Goal: Task Accomplishment & Management: Manage account settings

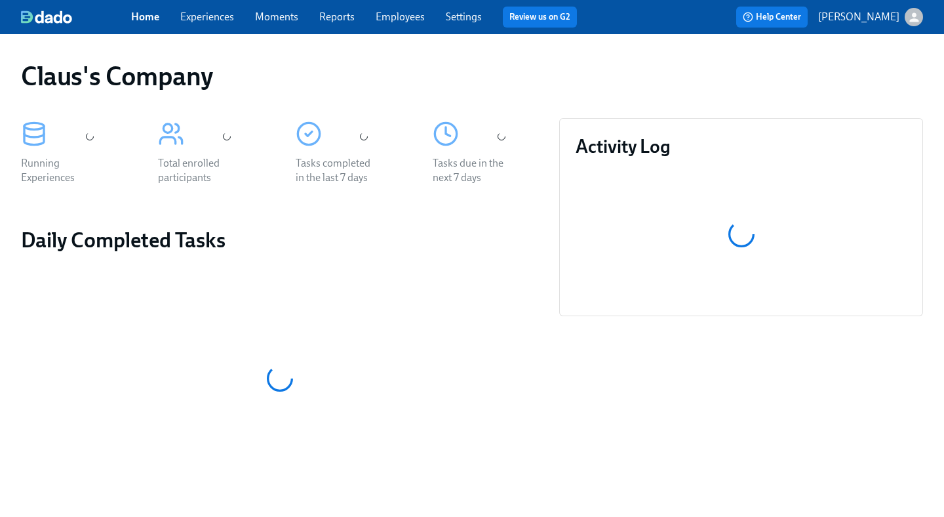
click at [915, 21] on icon "button" at bounding box center [913, 16] width 9 height 9
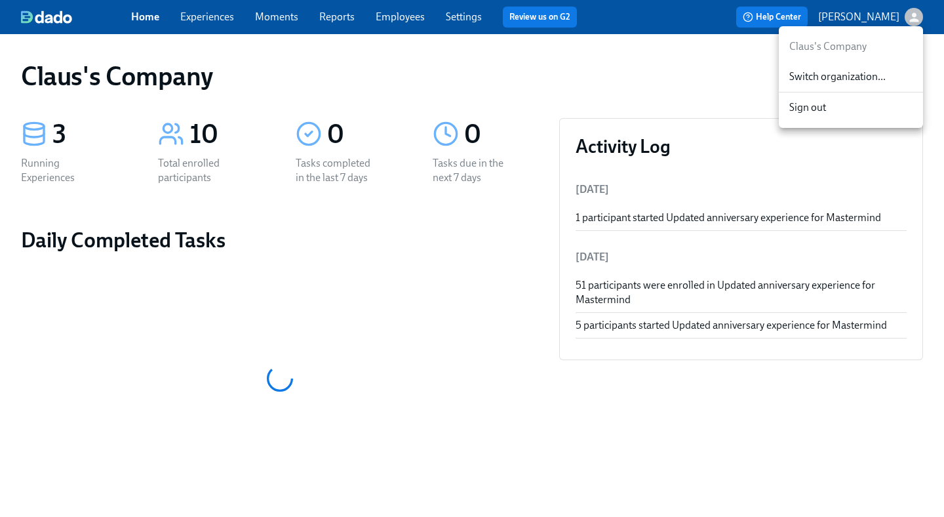
click at [875, 83] on span "Switch organization..." at bounding box center [850, 76] width 123 height 14
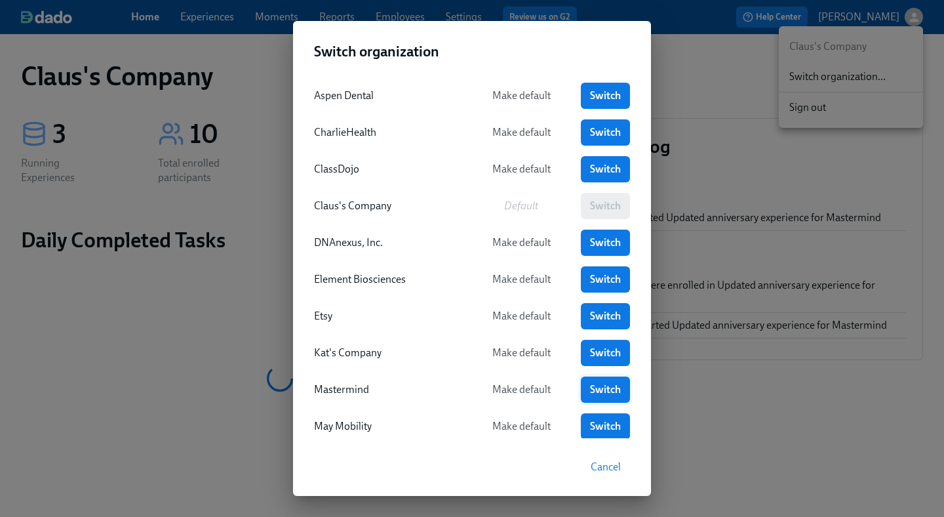
click at [591, 390] on span "Switch" at bounding box center [605, 389] width 31 height 13
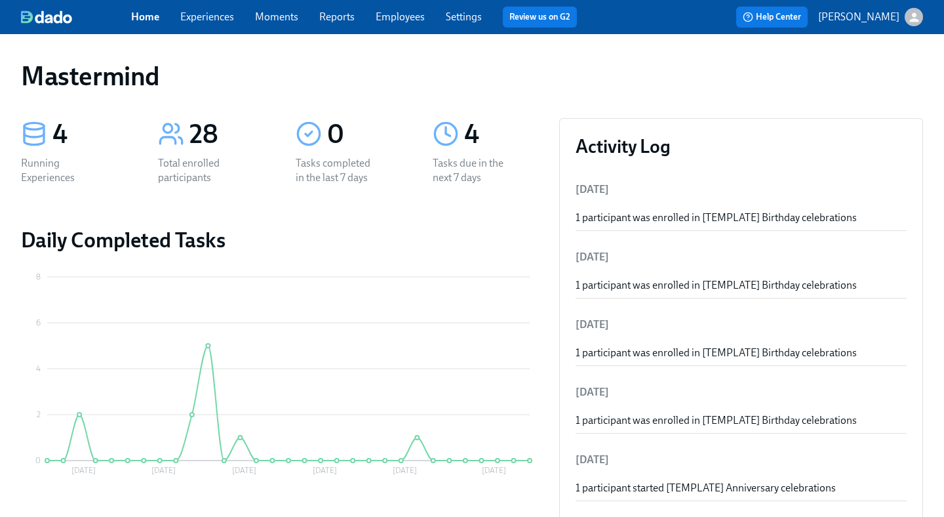
click at [220, 23] on span "Experiences" at bounding box center [207, 17] width 54 height 14
click at [217, 19] on link "Experiences" at bounding box center [207, 16] width 54 height 12
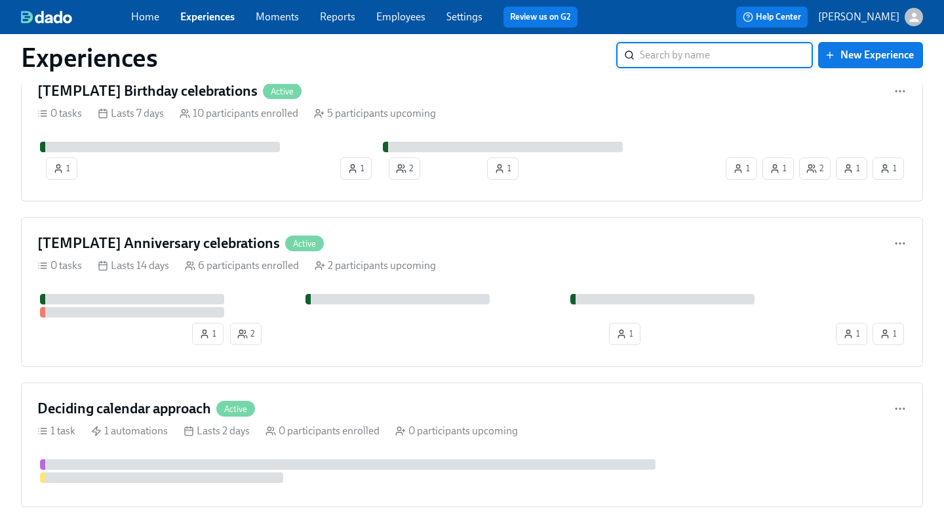
scroll to position [290, 0]
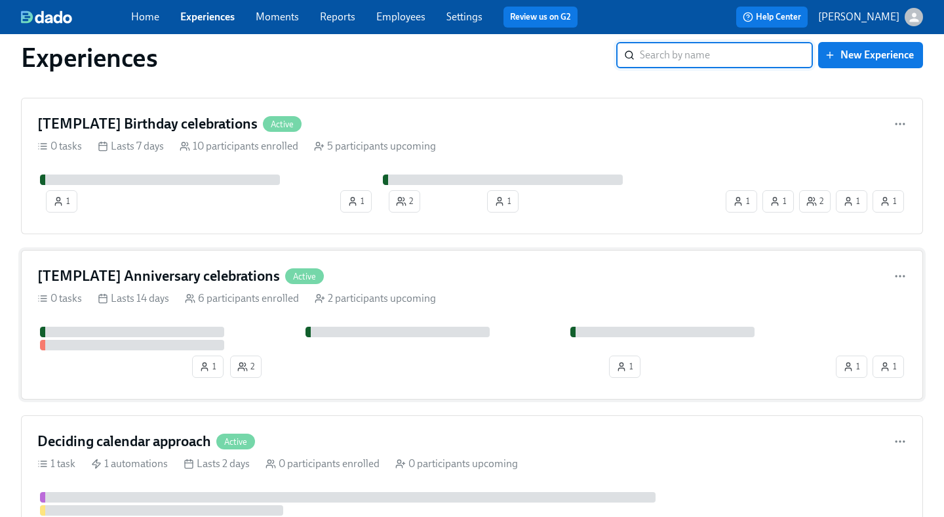
click at [385, 275] on div "[TEMPLATE] Anniversary celebrations Active" at bounding box center [471, 276] width 869 height 20
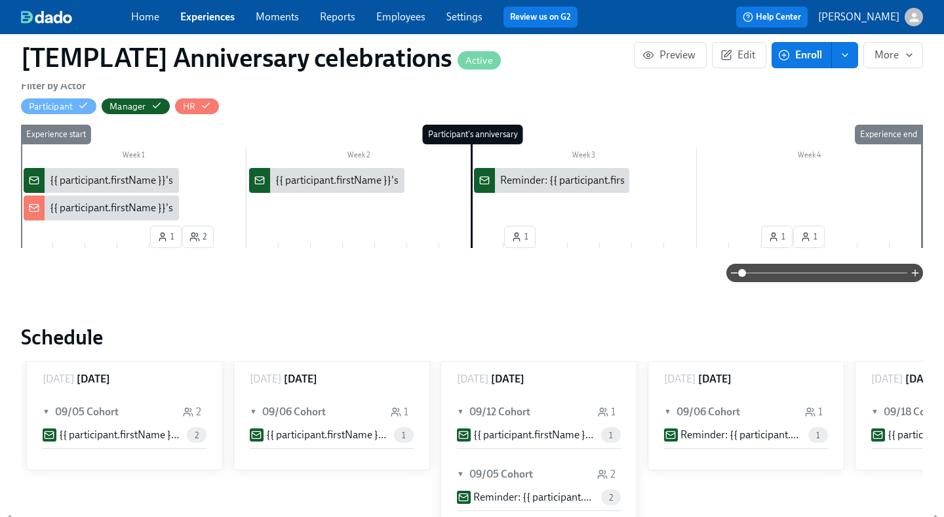
scroll to position [294, 0]
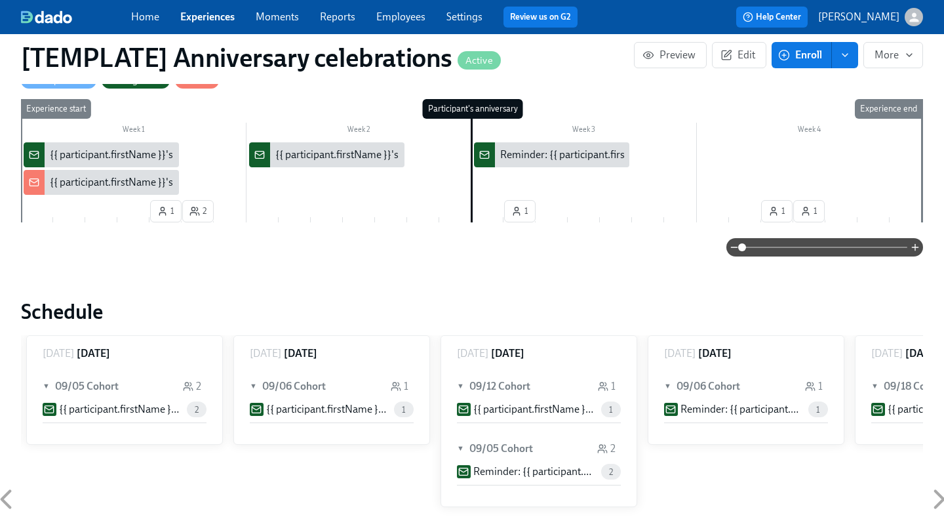
click at [220, 18] on link "Experiences" at bounding box center [207, 16] width 54 height 12
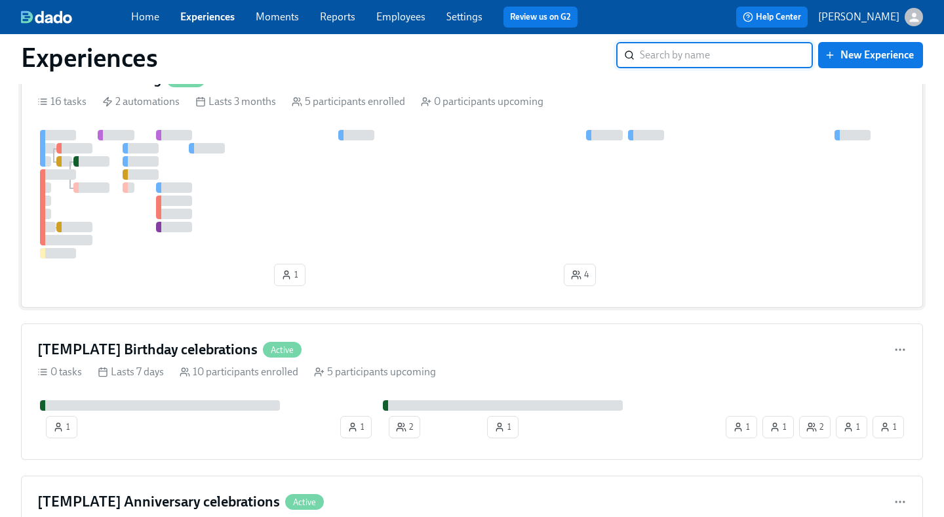
scroll to position [201, 0]
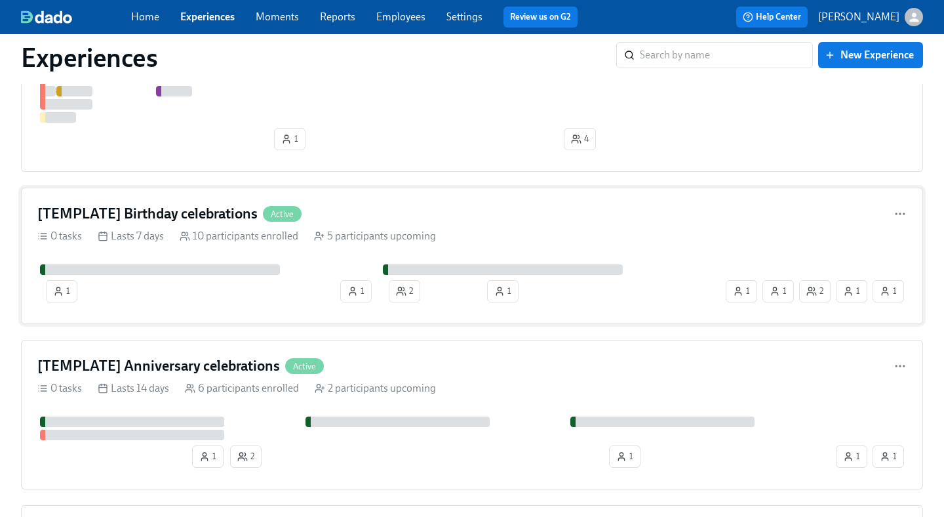
click at [401, 214] on div "[TEMPLATE] Birthday celebrations Active" at bounding box center [471, 214] width 869 height 20
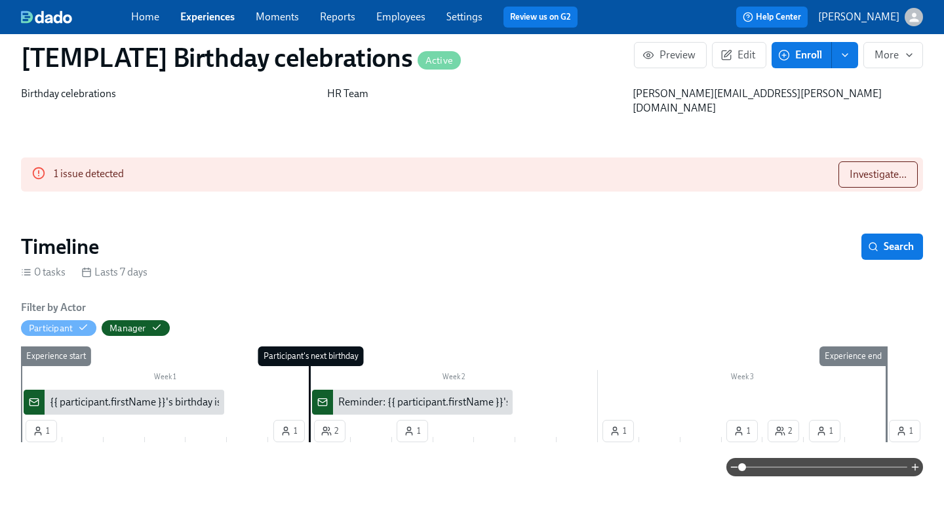
scroll to position [0, 2481]
click at [888, 168] on span "Investigate..." at bounding box center [878, 174] width 57 height 13
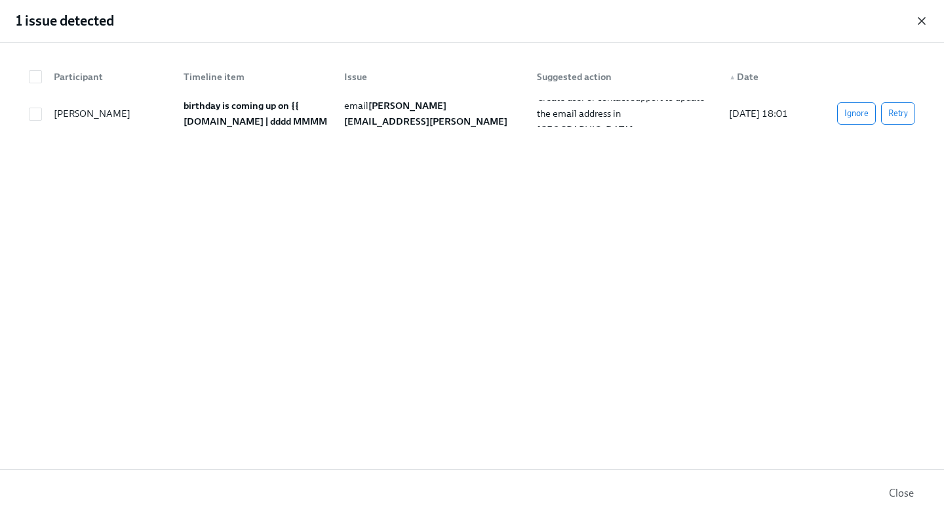
click at [926, 20] on icon "button" at bounding box center [921, 20] width 13 height 13
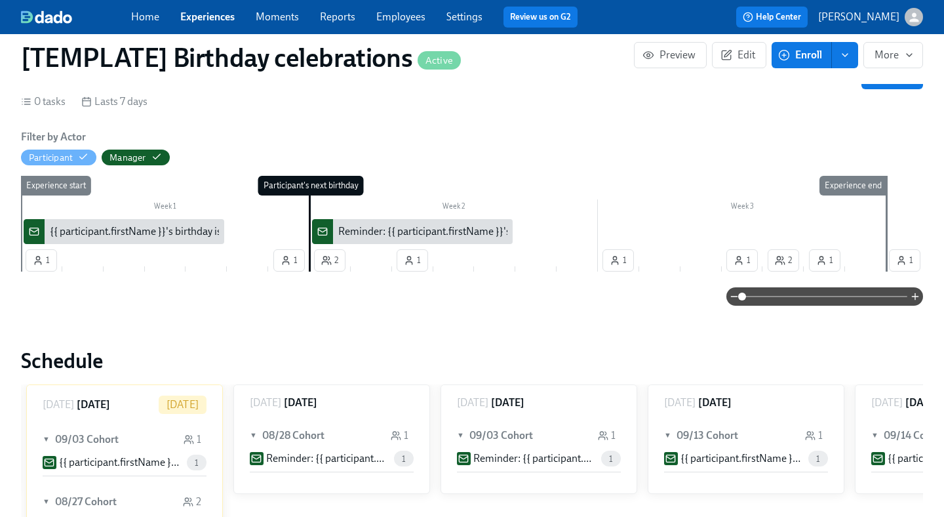
scroll to position [0, 0]
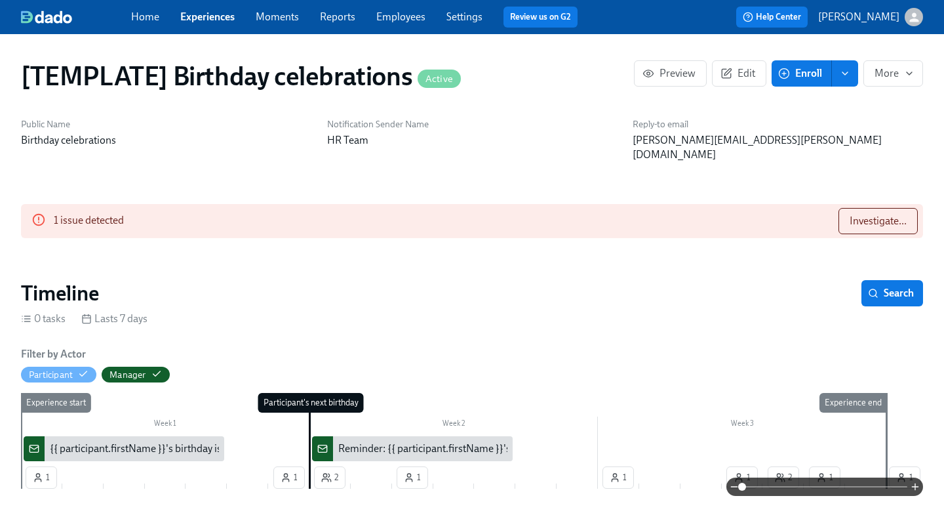
click at [216, 22] on link "Experiences" at bounding box center [207, 16] width 54 height 12
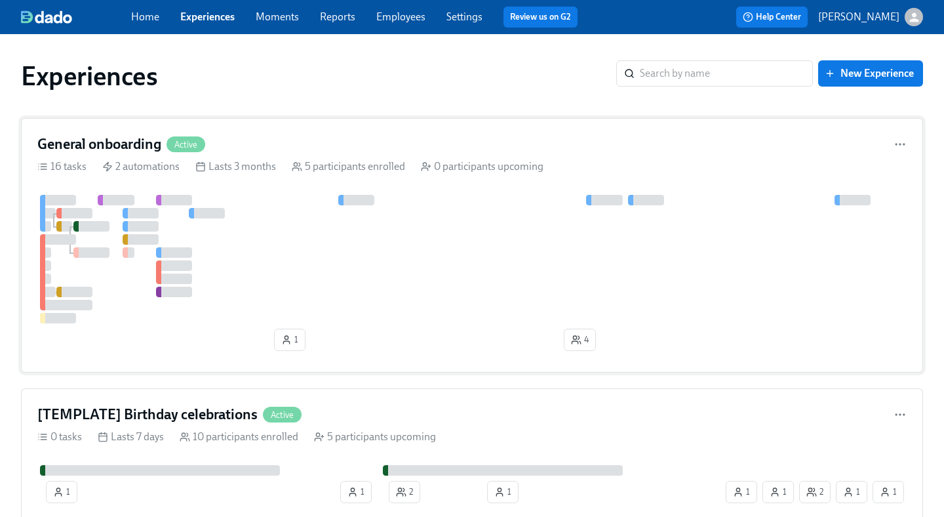
click at [239, 146] on div "General onboarding Active" at bounding box center [471, 144] width 869 height 20
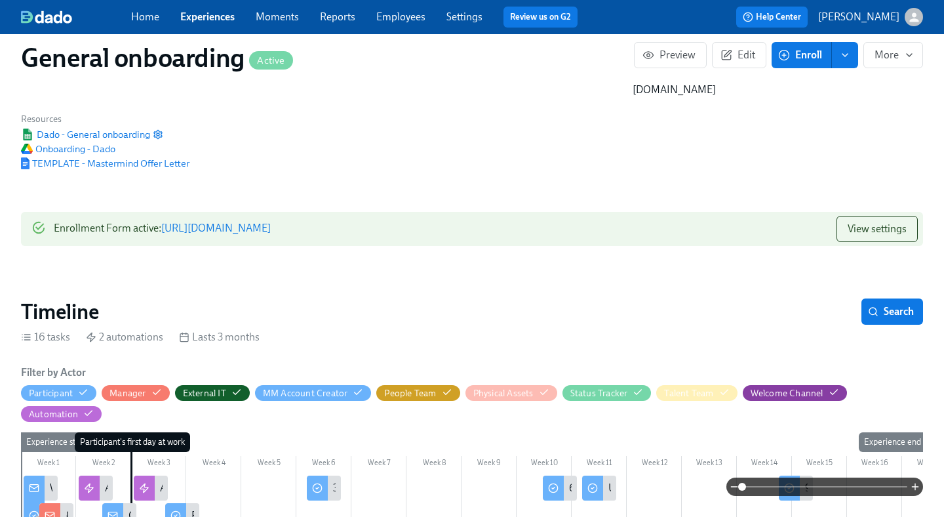
scroll to position [286, 0]
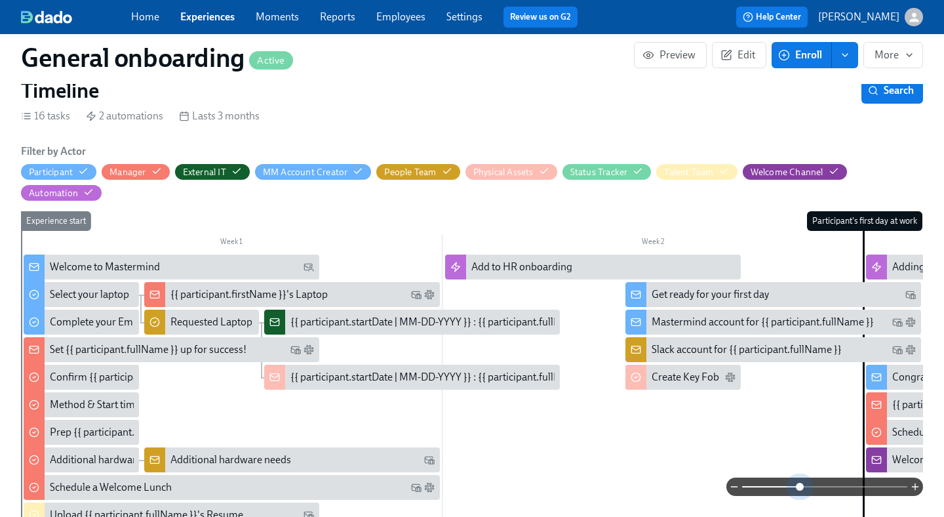
click at [799, 485] on span at bounding box center [824, 486] width 165 height 18
click at [799, 485] on span at bounding box center [800, 487] width 8 height 8
click at [829, 486] on span at bounding box center [824, 486] width 165 height 18
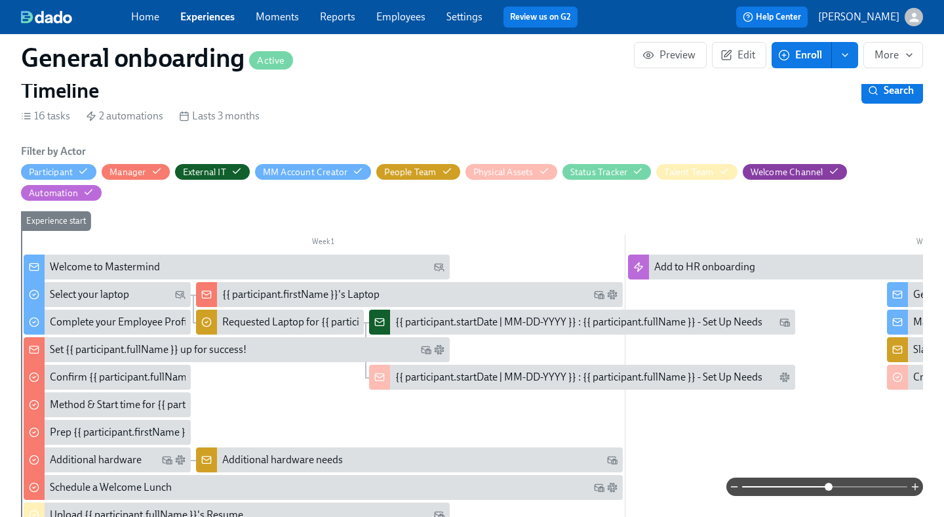
click at [199, 15] on link "Experiences" at bounding box center [207, 16] width 54 height 12
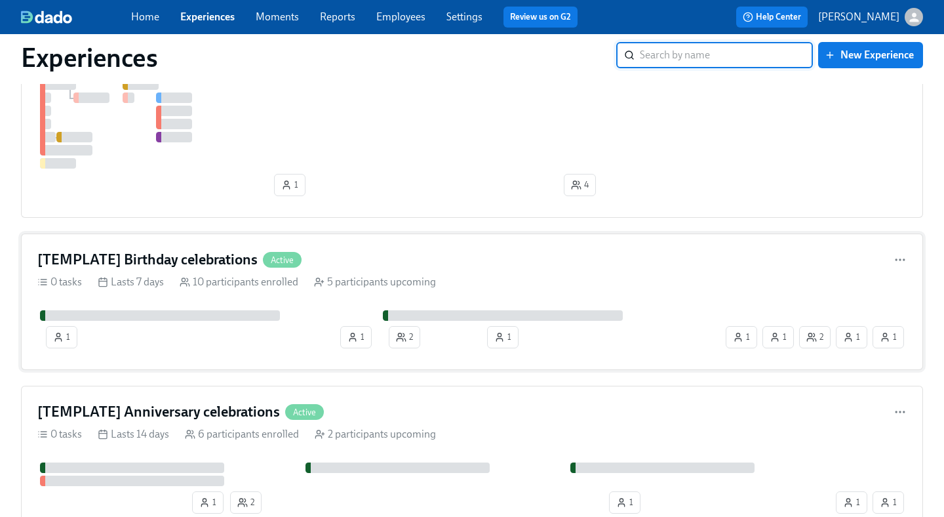
scroll to position [160, 0]
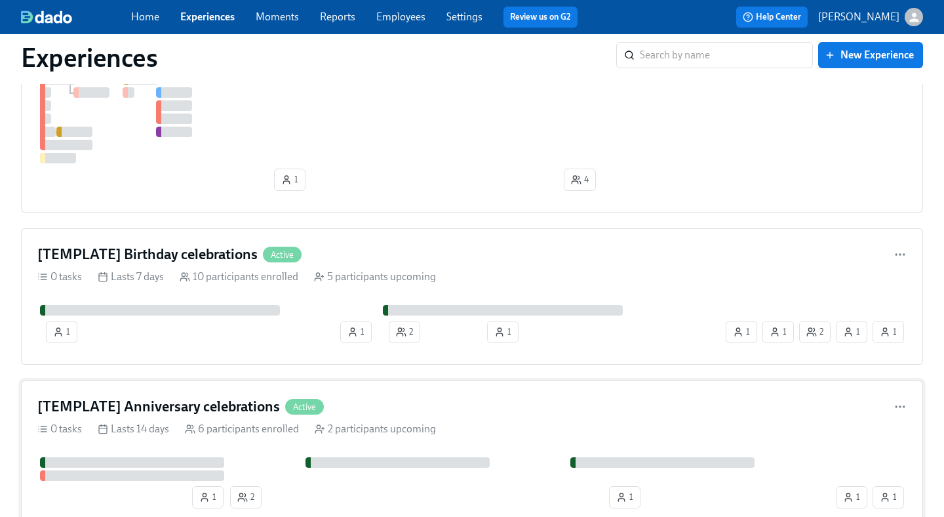
click at [202, 388] on div "[TEMPLATE] Anniversary celebrations Active 0 tasks Lasts 14 days 6 participants…" at bounding box center [472, 454] width 902 height 149
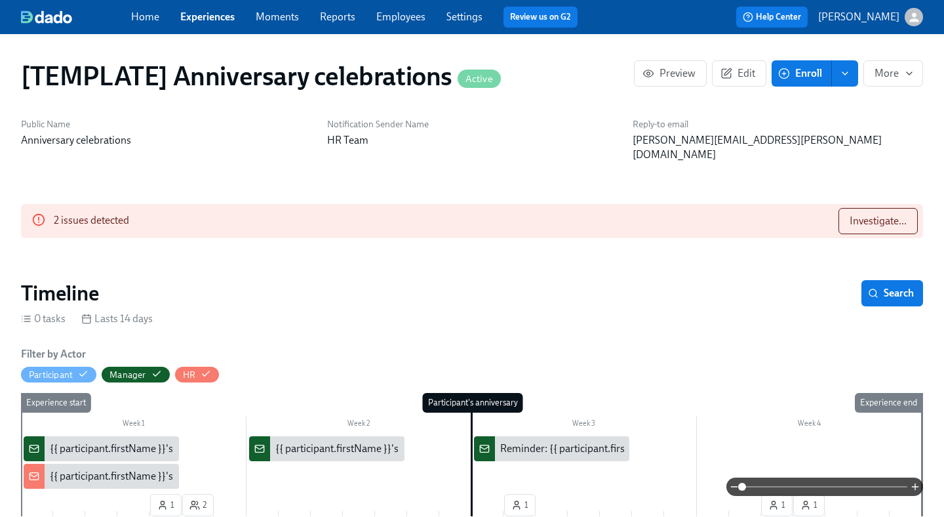
click at [418, 20] on link "Employees" at bounding box center [400, 16] width 49 height 12
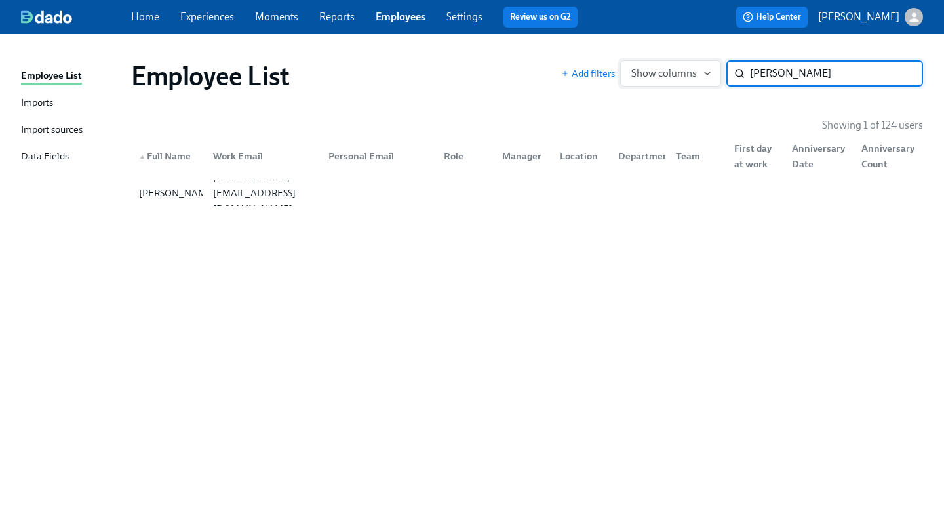
type input "[PERSON_NAME]"
click at [712, 81] on button "Show columns" at bounding box center [670, 73] width 101 height 26
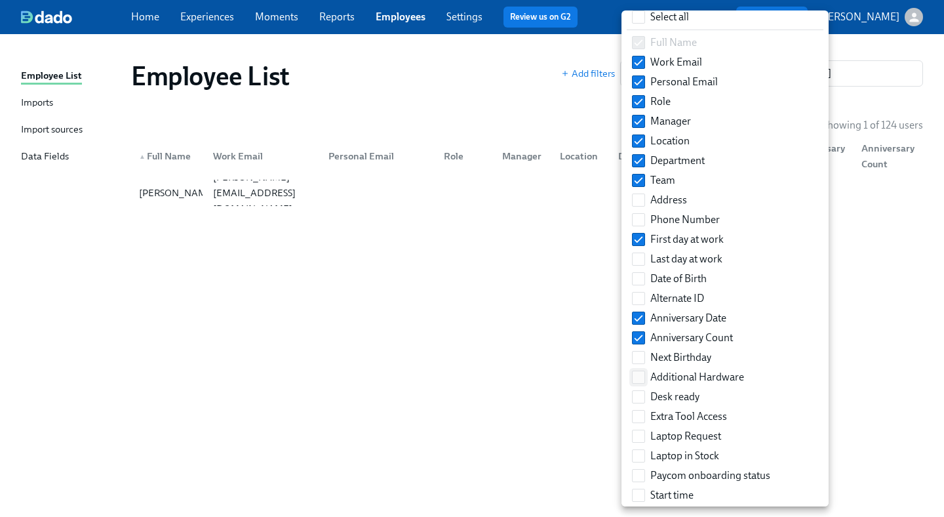
scroll to position [30, 0]
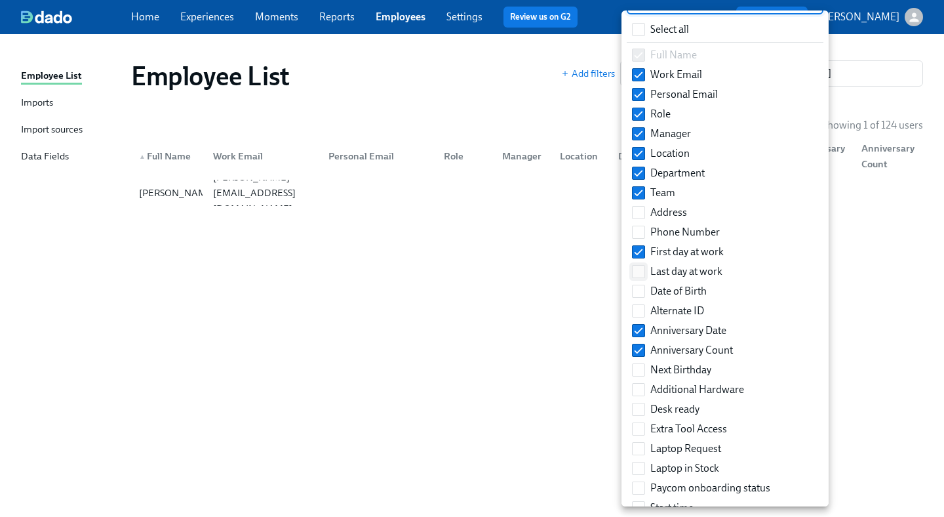
click at [642, 273] on input "Last day at work" at bounding box center [639, 272] width 12 height 12
checkbox input "true"
click at [495, 264] on div at bounding box center [472, 258] width 944 height 517
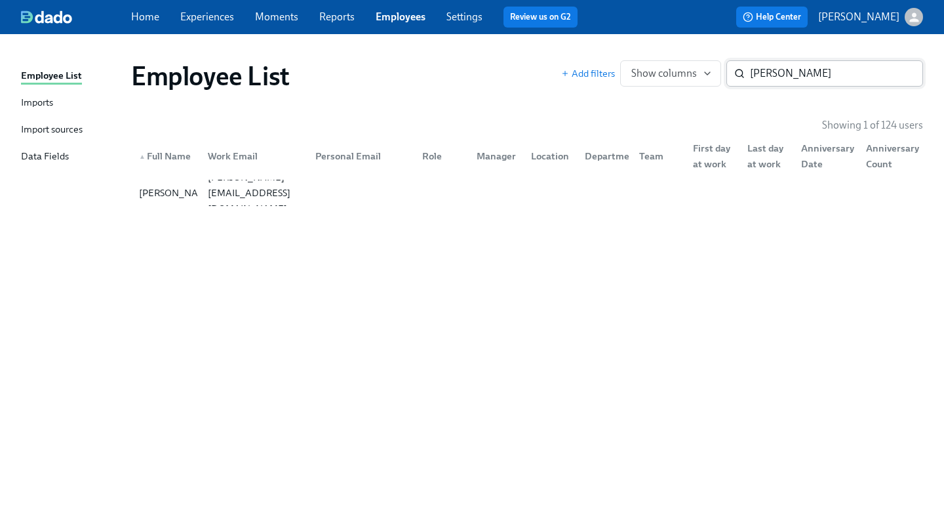
click at [759, 61] on input "[PERSON_NAME]" at bounding box center [836, 73] width 173 height 26
click at [760, 75] on input "[PERSON_NAME]" at bounding box center [836, 73] width 173 height 26
type input "dimi"
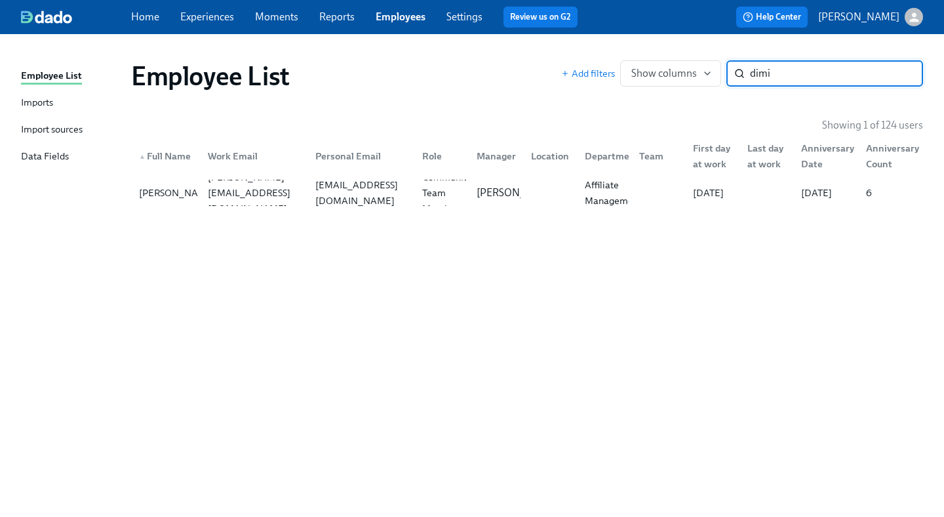
click at [54, 127] on div "Import sources" at bounding box center [52, 130] width 62 height 16
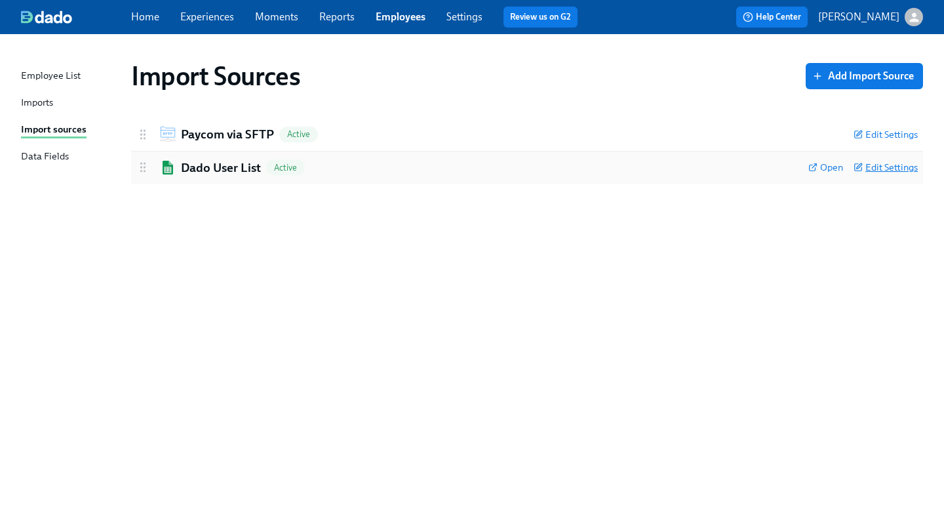
click at [897, 165] on span "Edit Settings" at bounding box center [886, 167] width 64 height 13
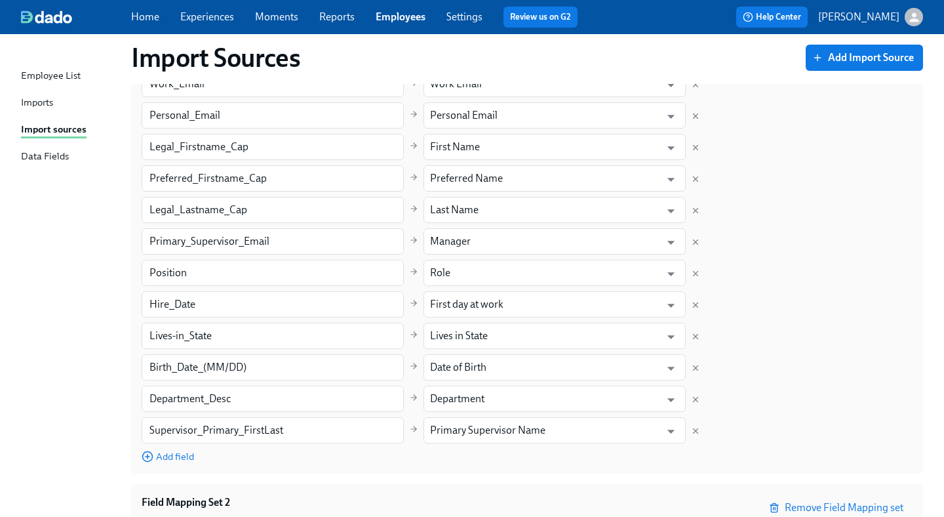
scroll to position [201, 0]
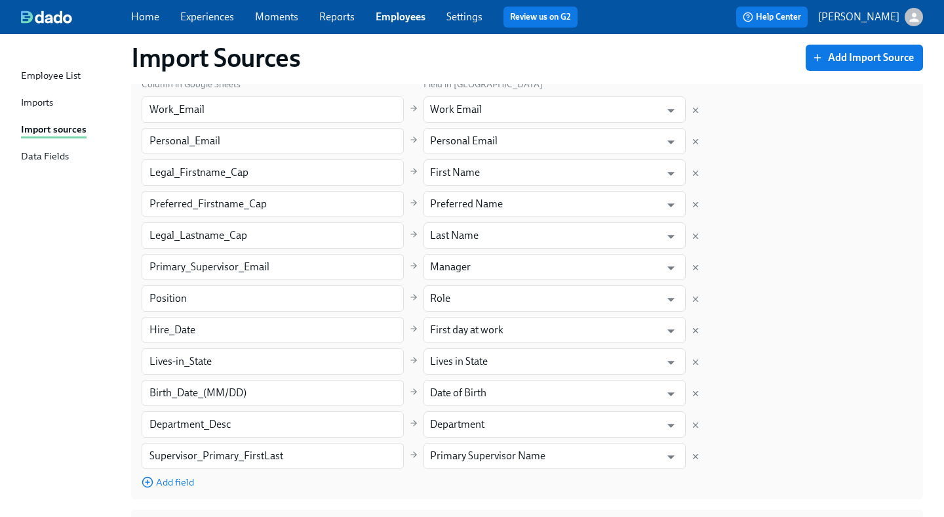
click at [847, 128] on div "Column in Google Sheets Field in Dado Work_Email ​ Work Email ​ Personal_Email …" at bounding box center [527, 283] width 771 height 412
click at [47, 73] on div "Employee List" at bounding box center [51, 76] width 60 height 16
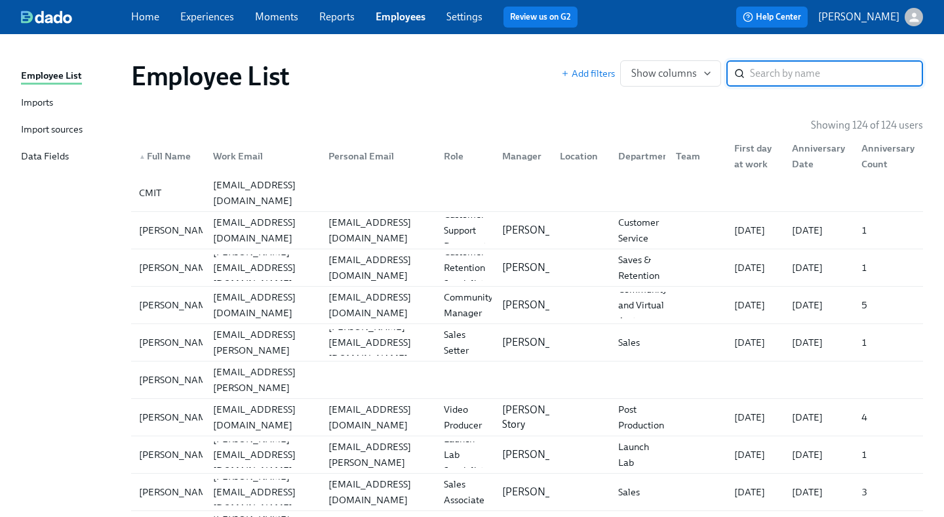
click at [47, 106] on div "Imports" at bounding box center [37, 103] width 32 height 16
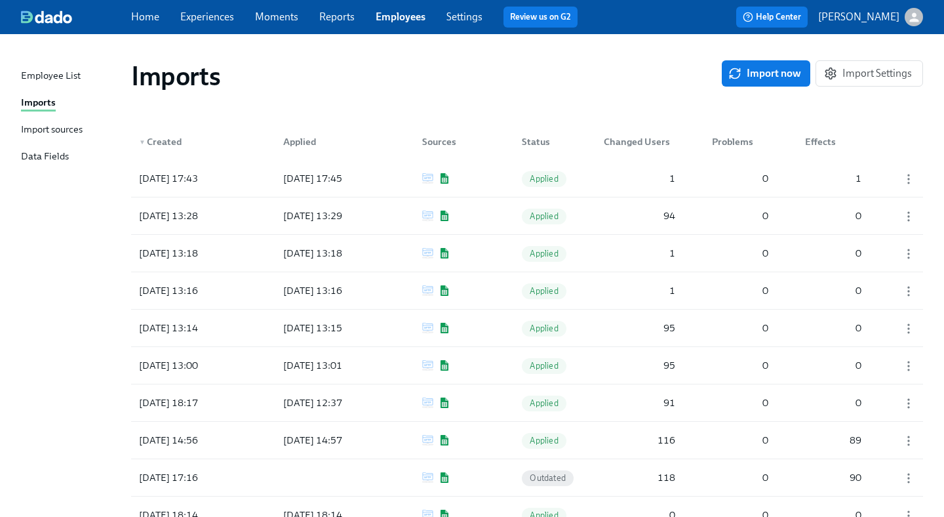
click at [31, 128] on div "Import sources" at bounding box center [52, 130] width 62 height 16
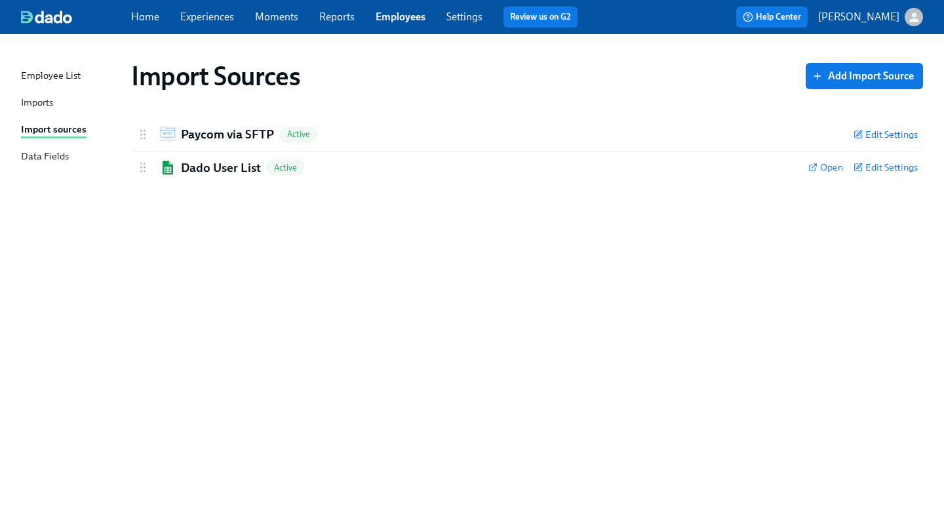
click at [35, 108] on div "Imports" at bounding box center [37, 103] width 32 height 16
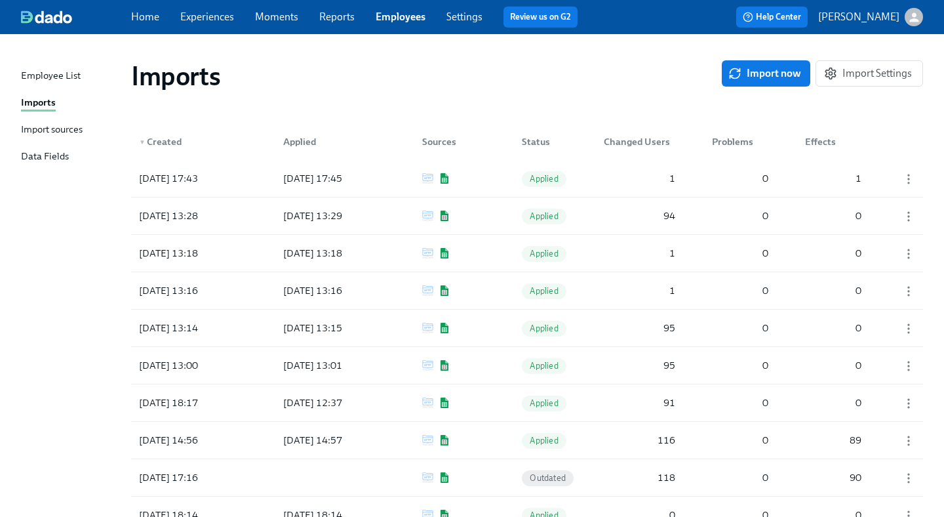
click at [45, 130] on div "Import sources" at bounding box center [52, 130] width 62 height 16
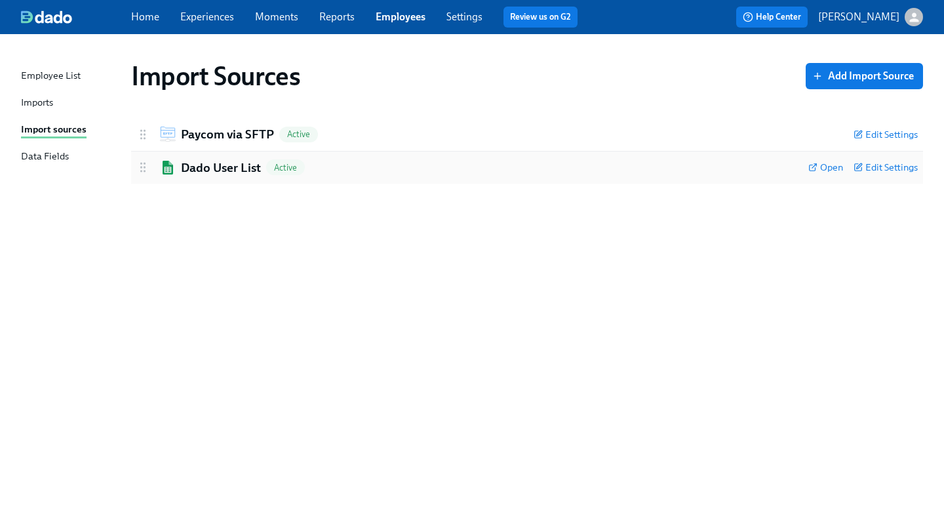
click at [888, 174] on div "Open Edit Settings" at bounding box center [862, 167] width 109 height 17
click at [893, 163] on span "Edit Settings" at bounding box center [886, 167] width 64 height 13
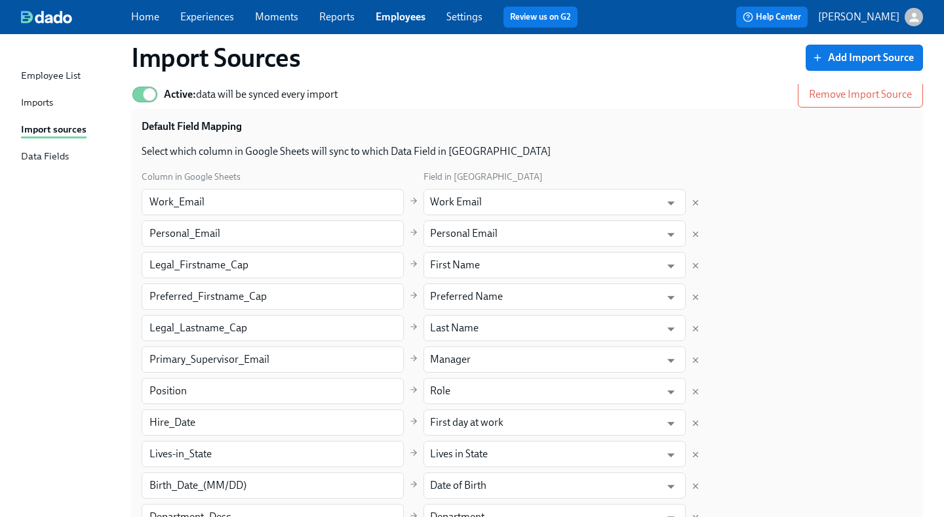
scroll to position [106, 0]
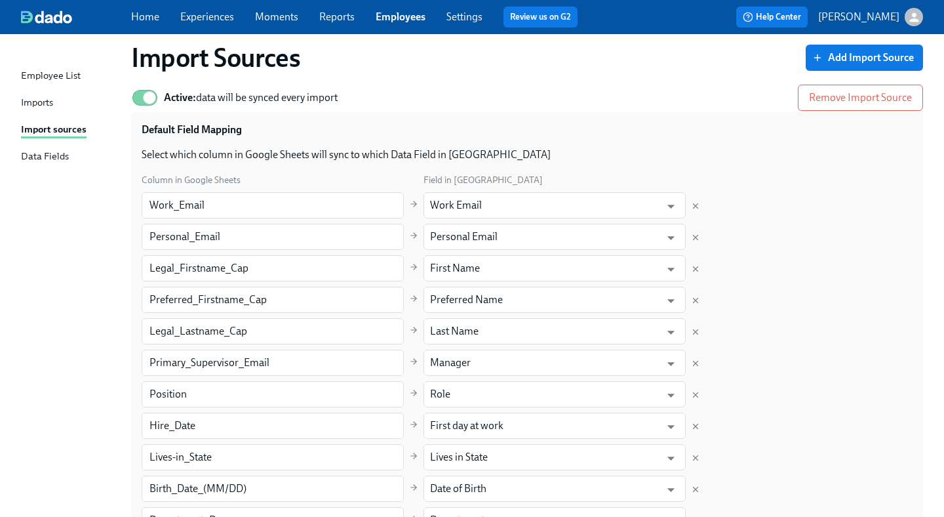
click at [48, 103] on div "Imports" at bounding box center [37, 103] width 32 height 16
